Goal: Find specific page/section: Find specific page/section

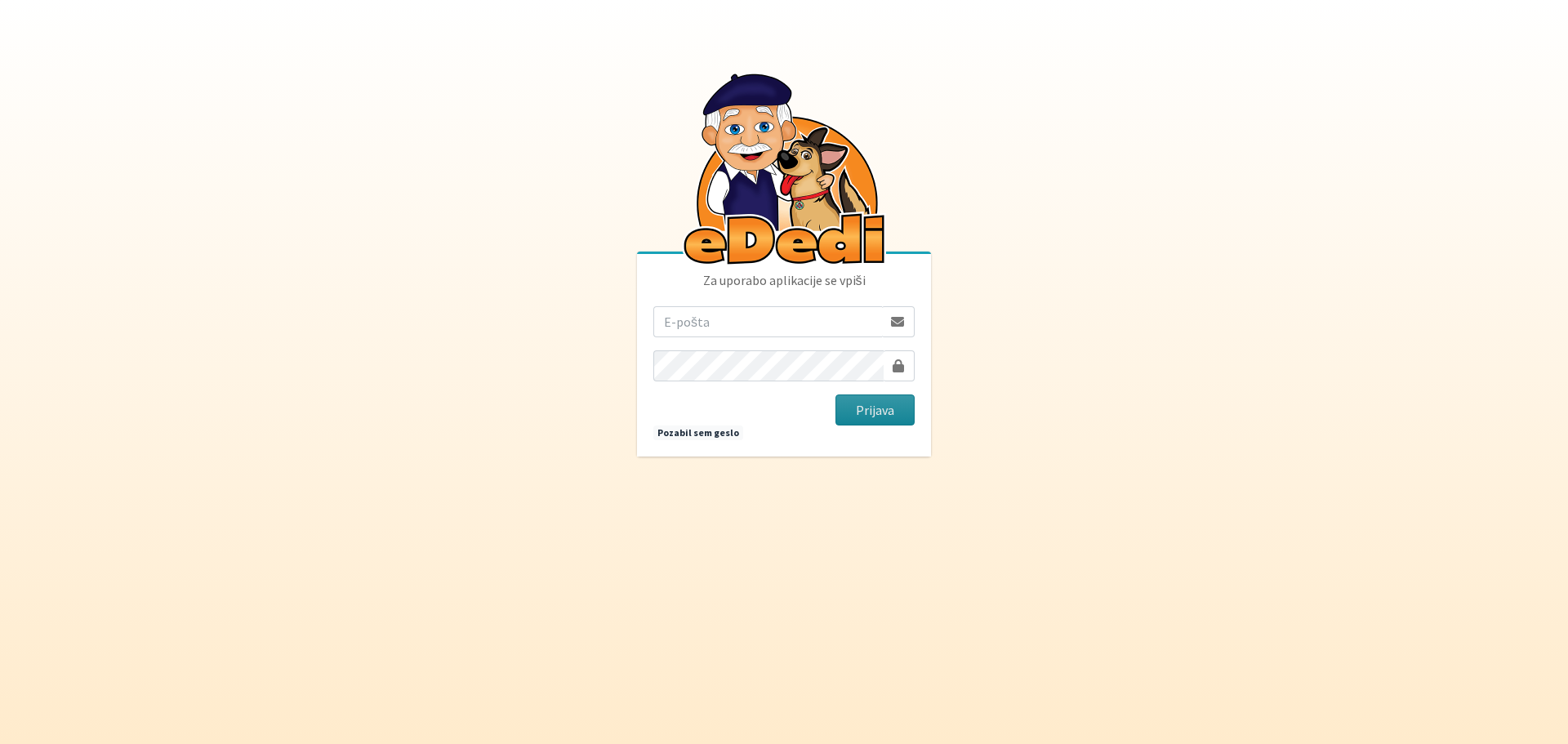
type input "rebeka.leskovic@gmail.com"
click at [887, 399] on button "Prijava" at bounding box center [874, 410] width 79 height 31
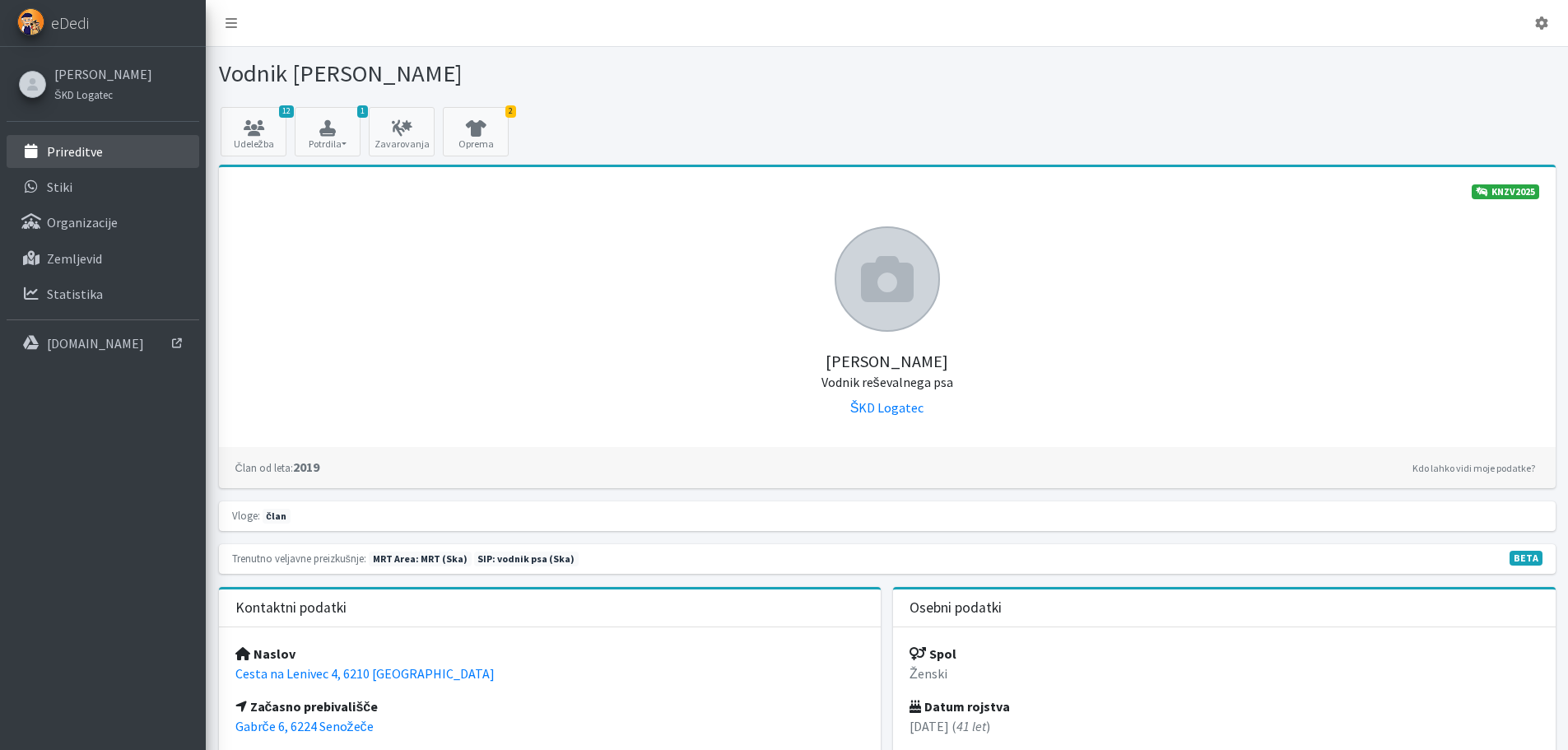
drag, startPoint x: 69, startPoint y: 151, endPoint x: 152, endPoint y: 160, distance: 83.5
click at [69, 151] on p "Prireditve" at bounding box center [75, 151] width 56 height 16
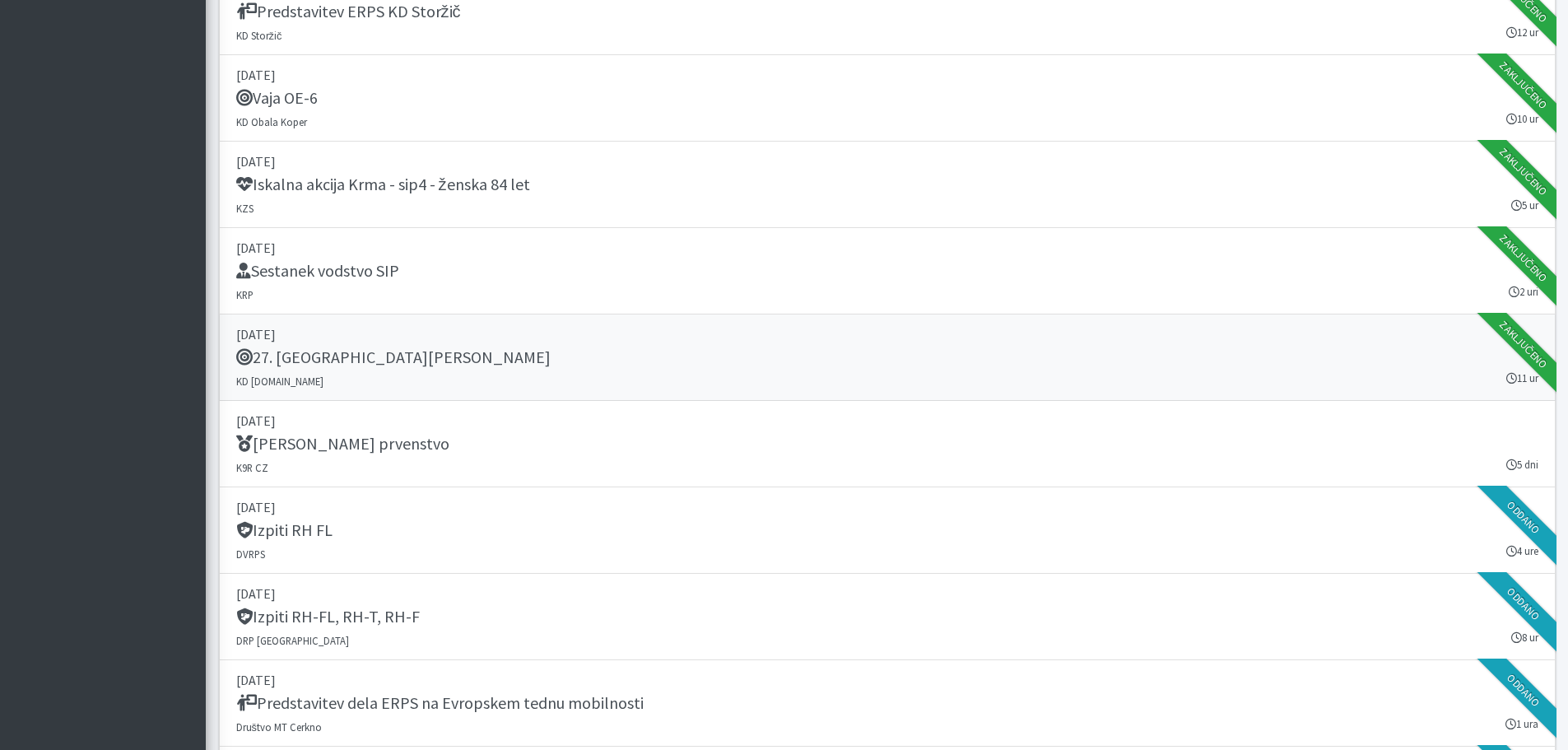
scroll to position [2141, 0]
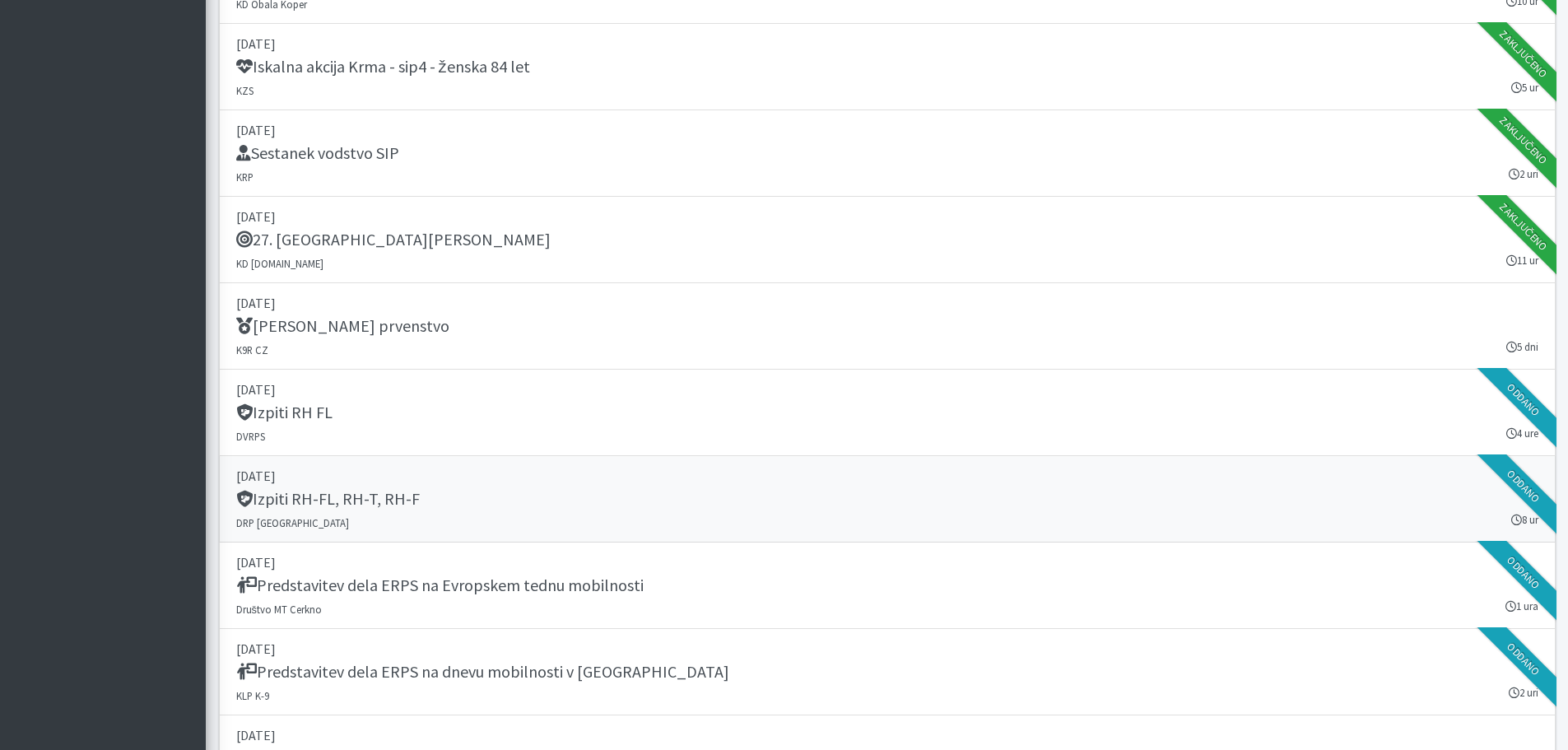
click at [781, 504] on div "Izpiti RH-FL, RH-T, RH-F" at bounding box center [888, 501] width 1302 height 23
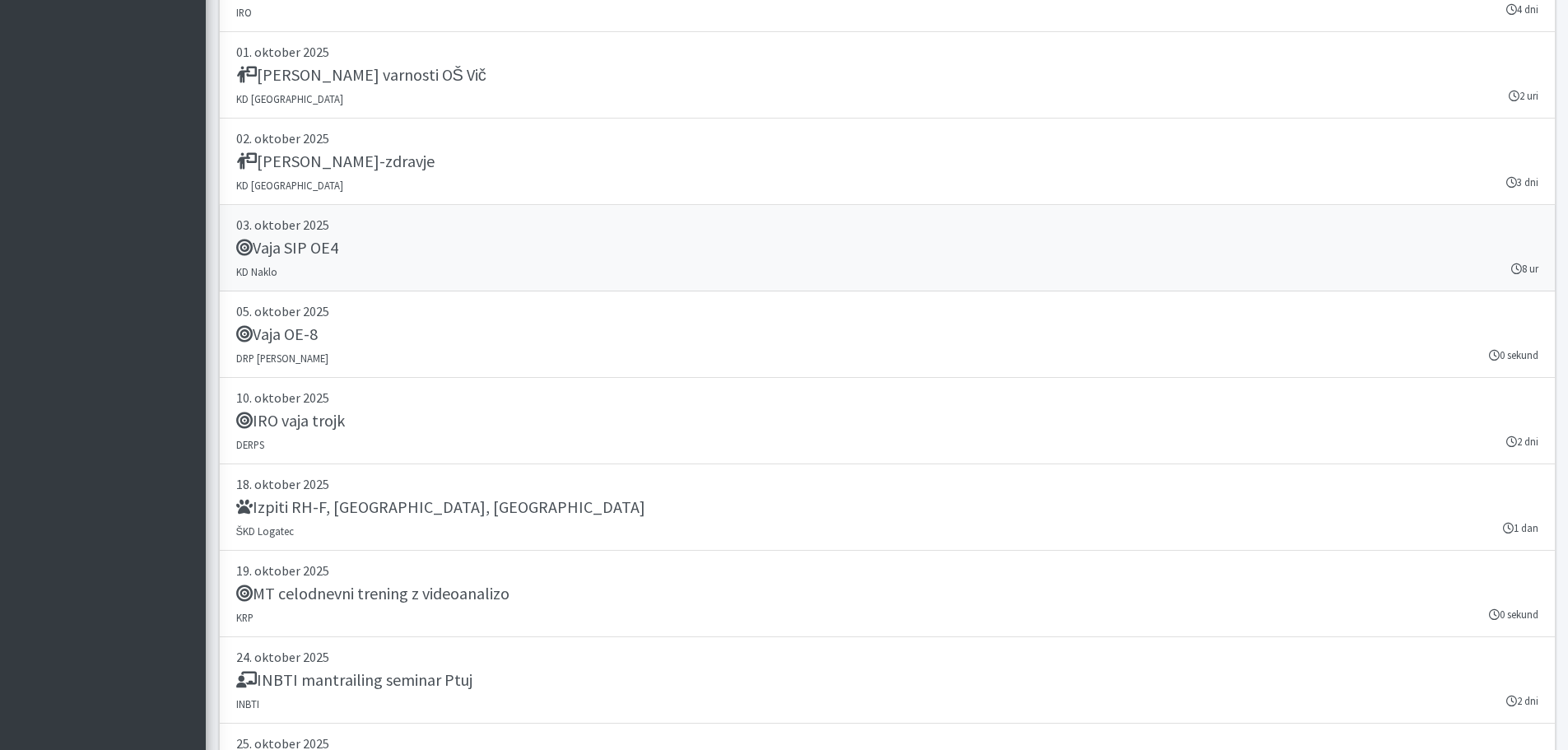
scroll to position [3375, 0]
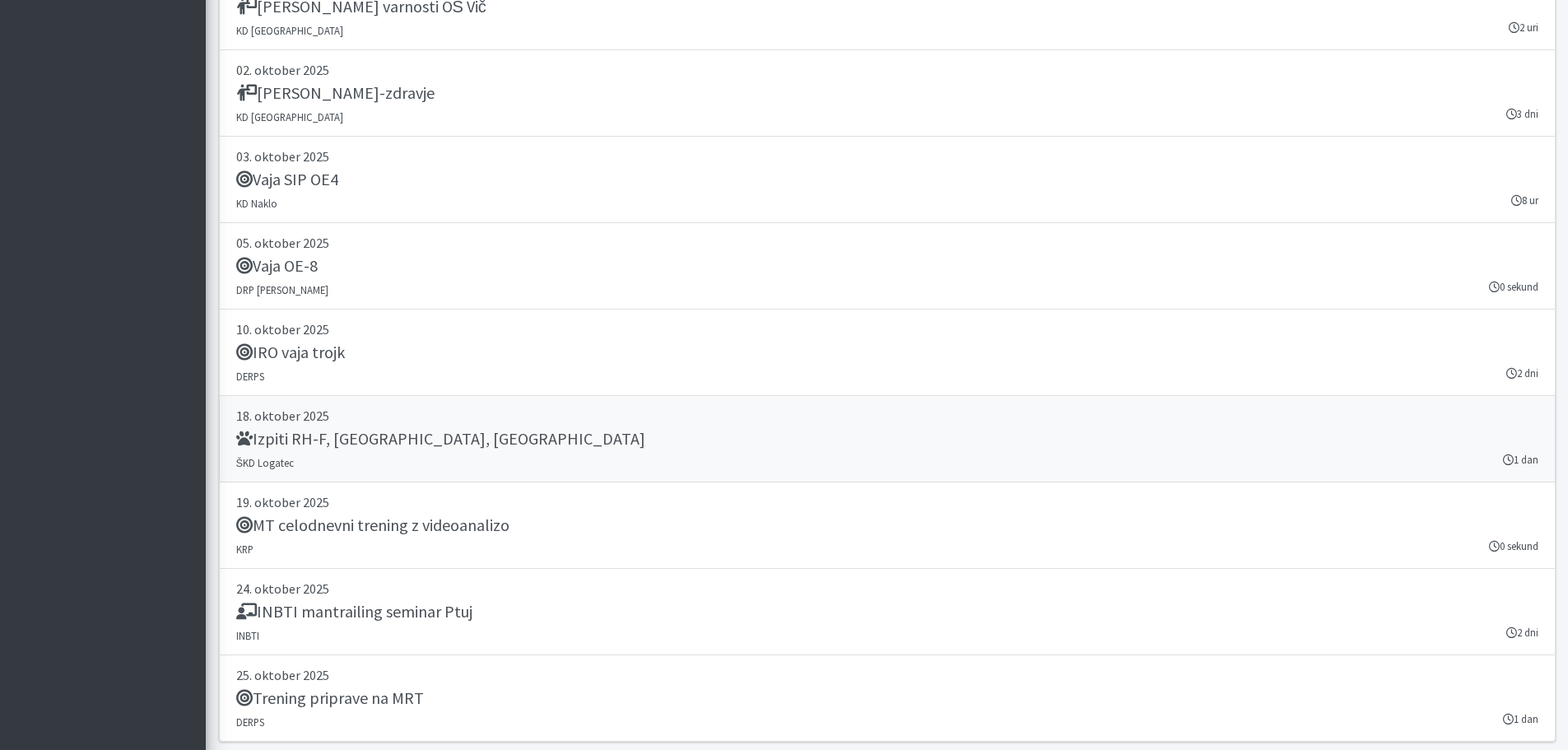
click at [717, 437] on div "Izpiti RH-F, FL, MT" at bounding box center [888, 440] width 1302 height 23
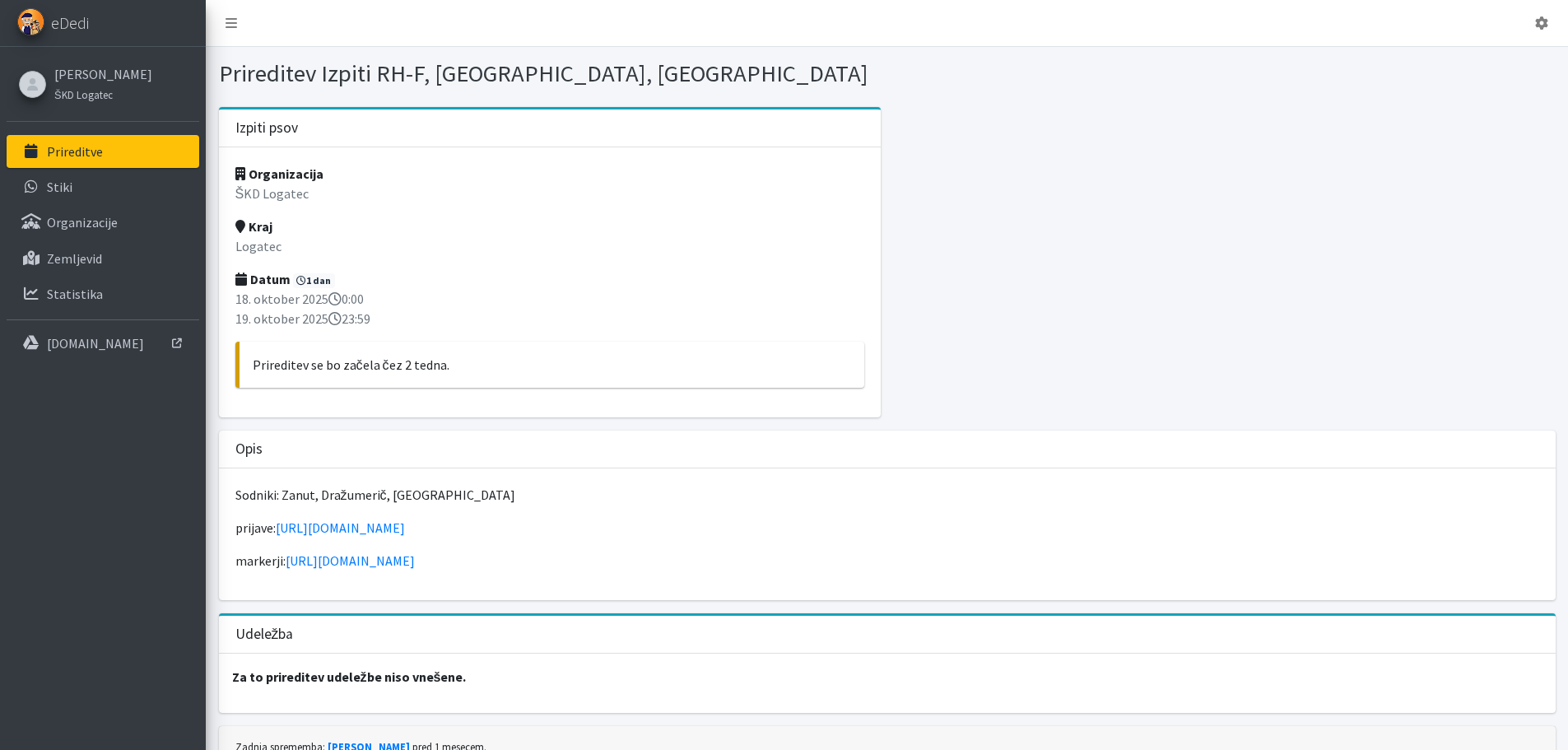
click at [54, 139] on link "Prireditve" at bounding box center [103, 151] width 193 height 33
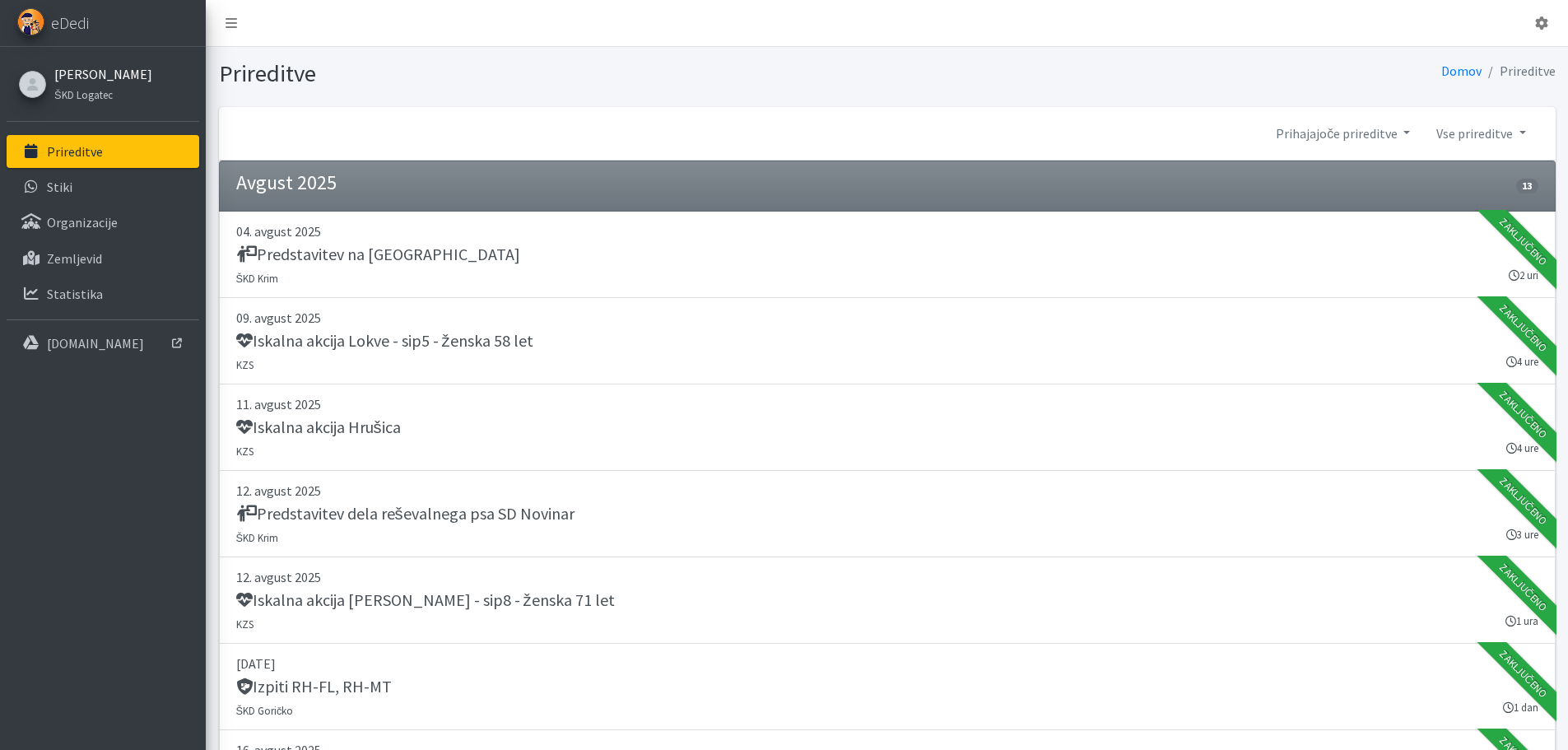
click at [112, 70] on link "[PERSON_NAME]" at bounding box center [103, 74] width 98 height 20
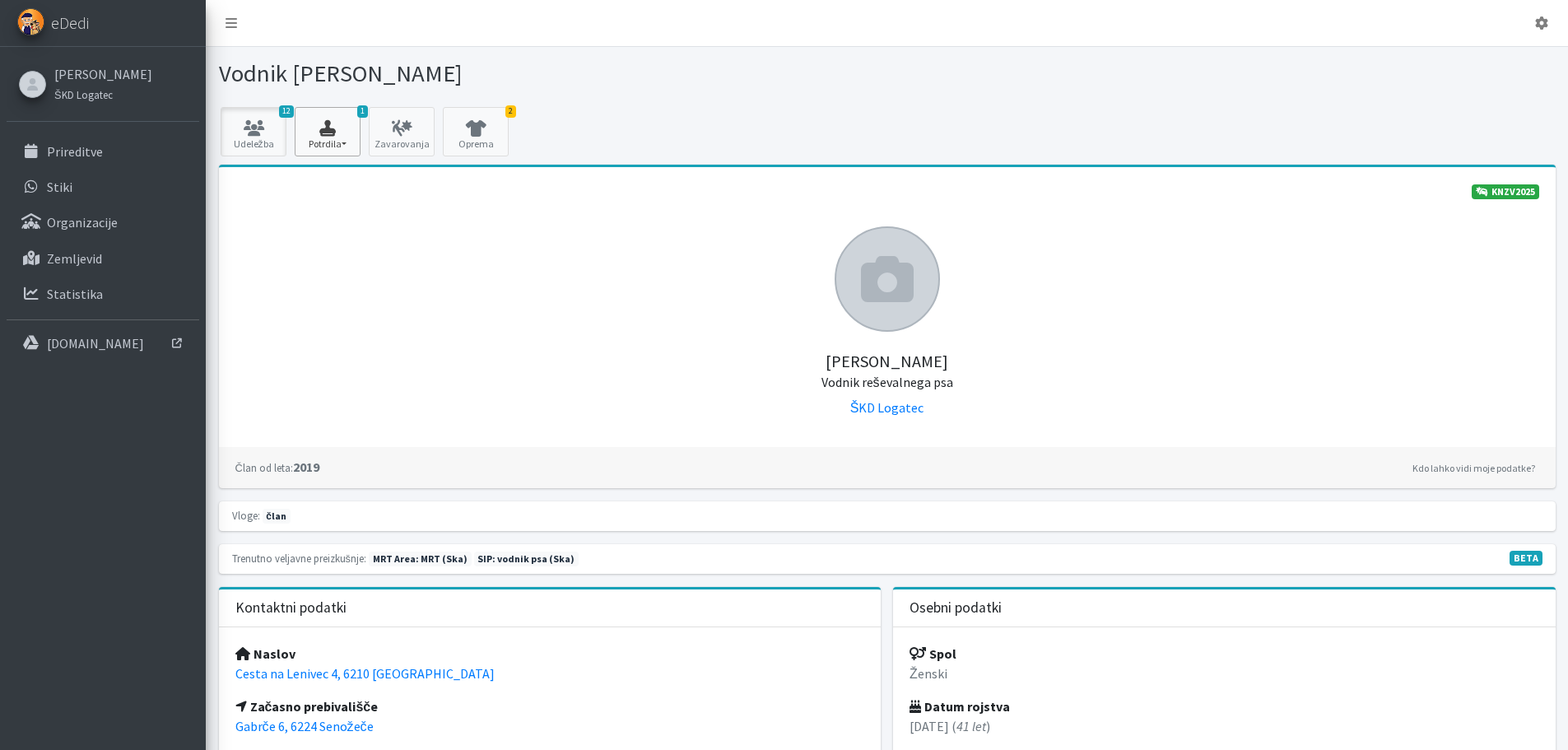
drag, startPoint x: 266, startPoint y: 128, endPoint x: 317, endPoint y: 149, distance: 55.2
click at [266, 130] on icon at bounding box center [253, 128] width 56 height 16
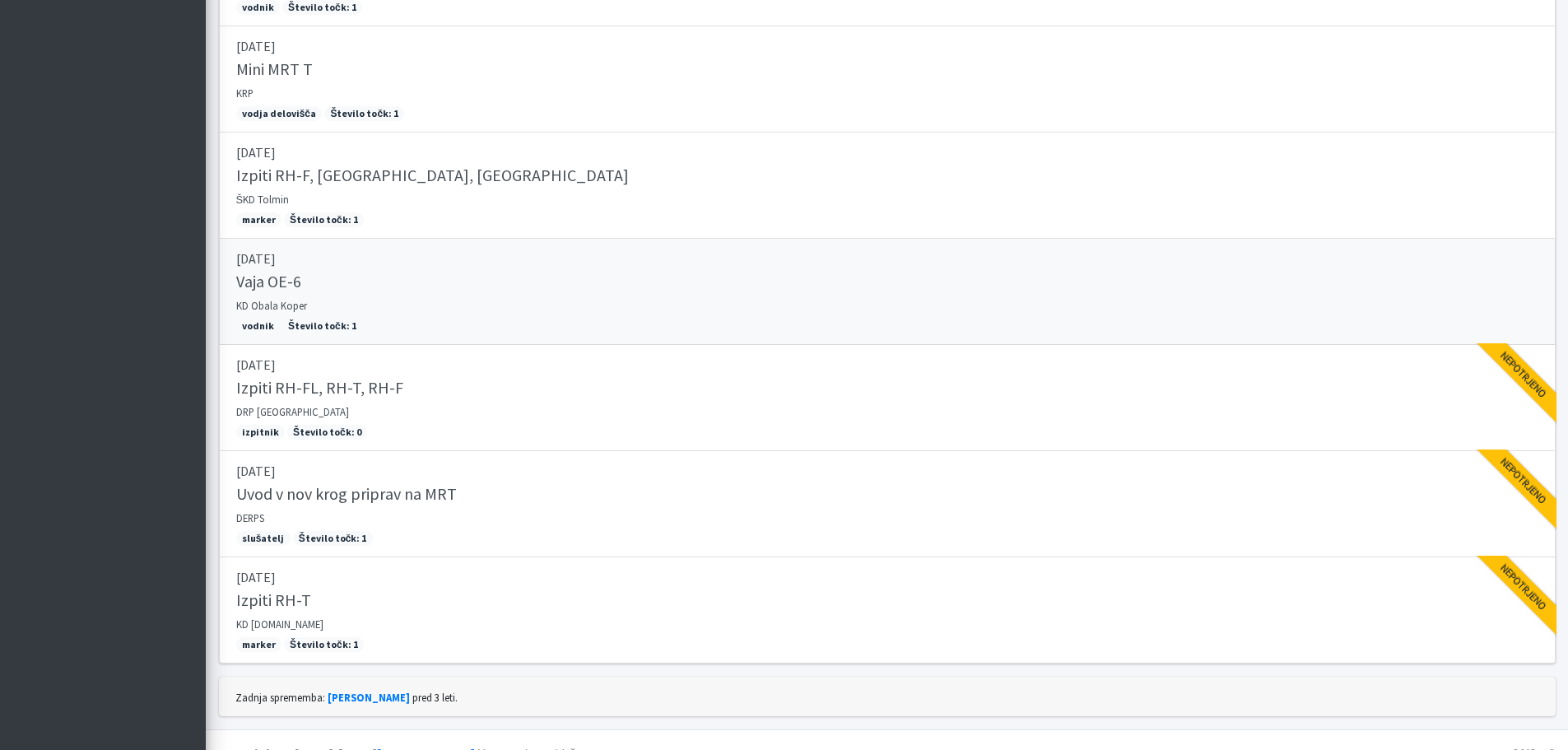
scroll to position [1308, 0]
